Goal: Task Accomplishment & Management: Manage account settings

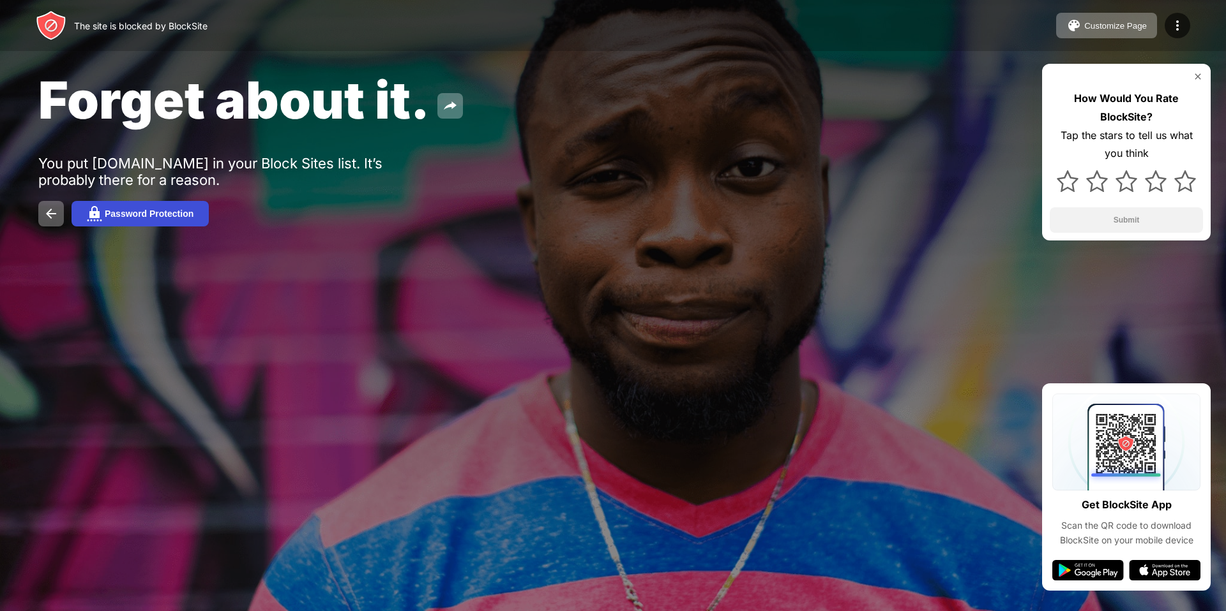
click at [186, 210] on div "Password Protection" at bounding box center [149, 214] width 89 height 10
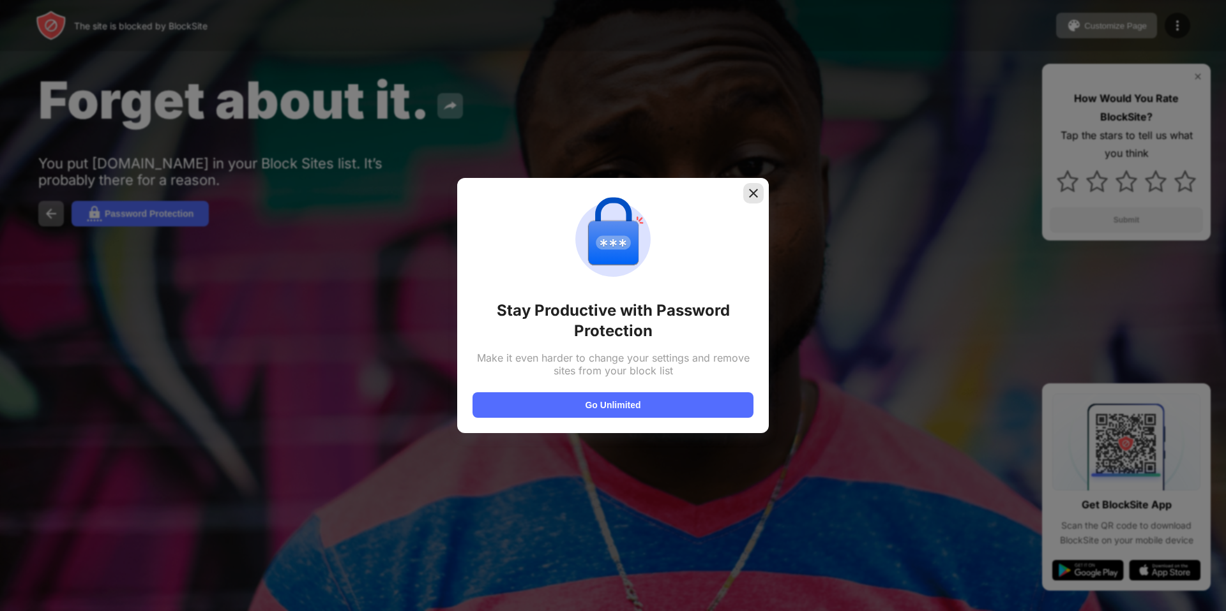
click at [747, 193] on img at bounding box center [753, 193] width 13 height 13
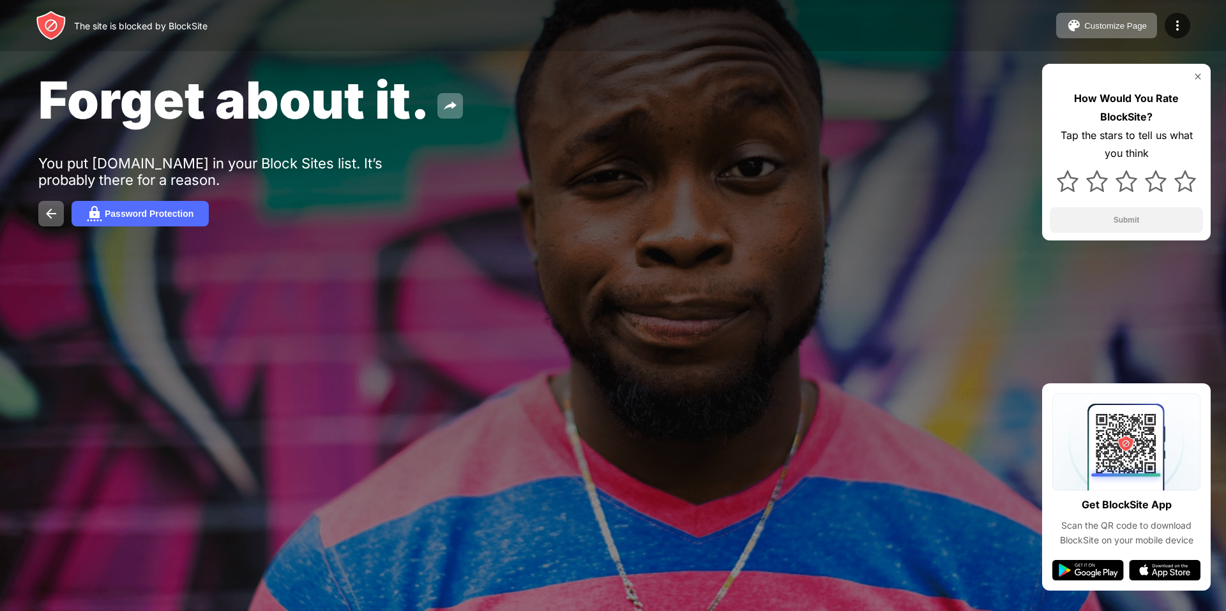
click at [1196, 82] on div "How Would You Rate BlockSite? Tap the stars to tell us what you think Submit" at bounding box center [1126, 152] width 169 height 177
click at [1195, 77] on img at bounding box center [1197, 76] width 10 height 10
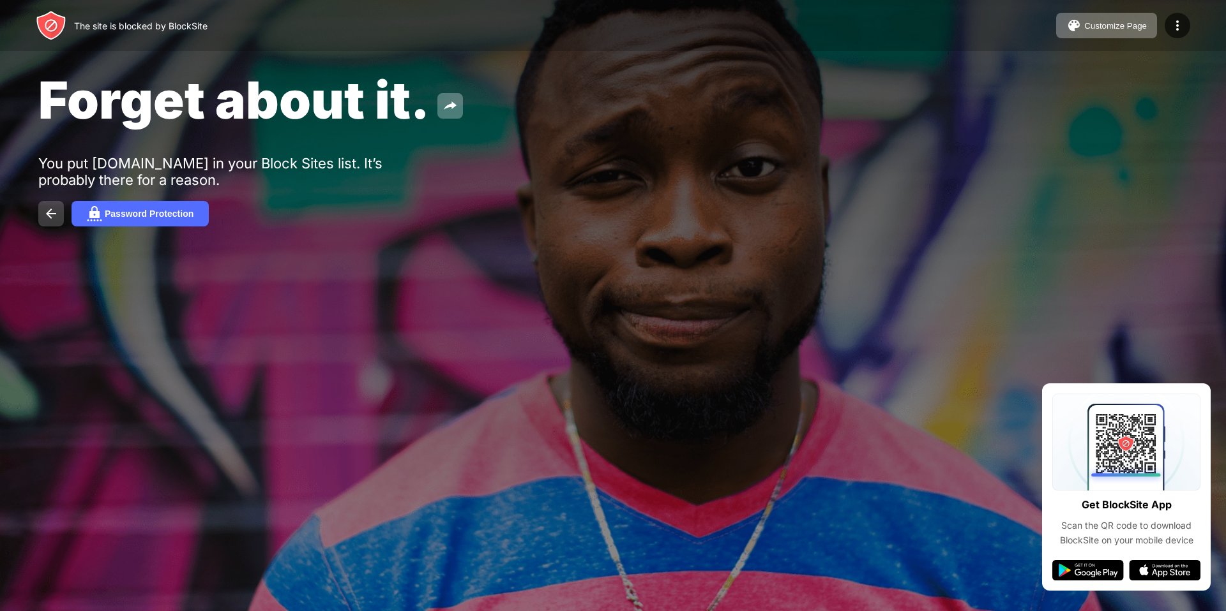
click at [52, 216] on img at bounding box center [50, 213] width 15 height 15
click at [55, 209] on img at bounding box center [50, 213] width 15 height 15
